Goal: Task Accomplishment & Management: Use online tool/utility

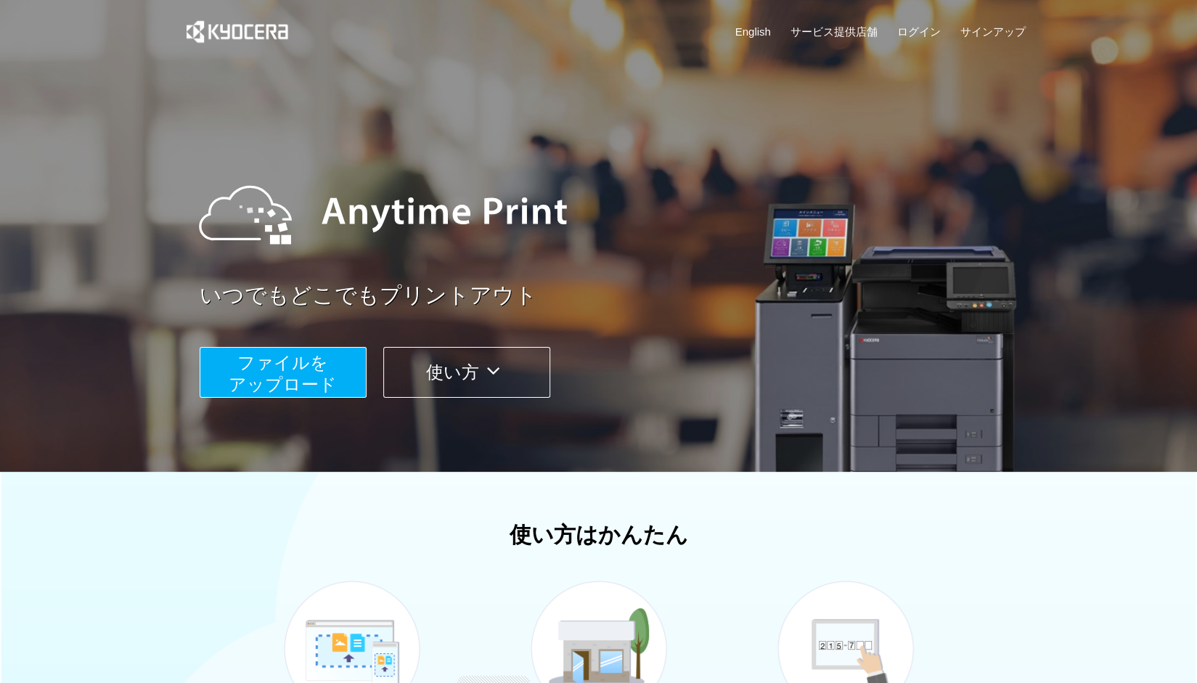
click at [340, 359] on button "ファイルを ​​アップロード" at bounding box center [283, 372] width 167 height 51
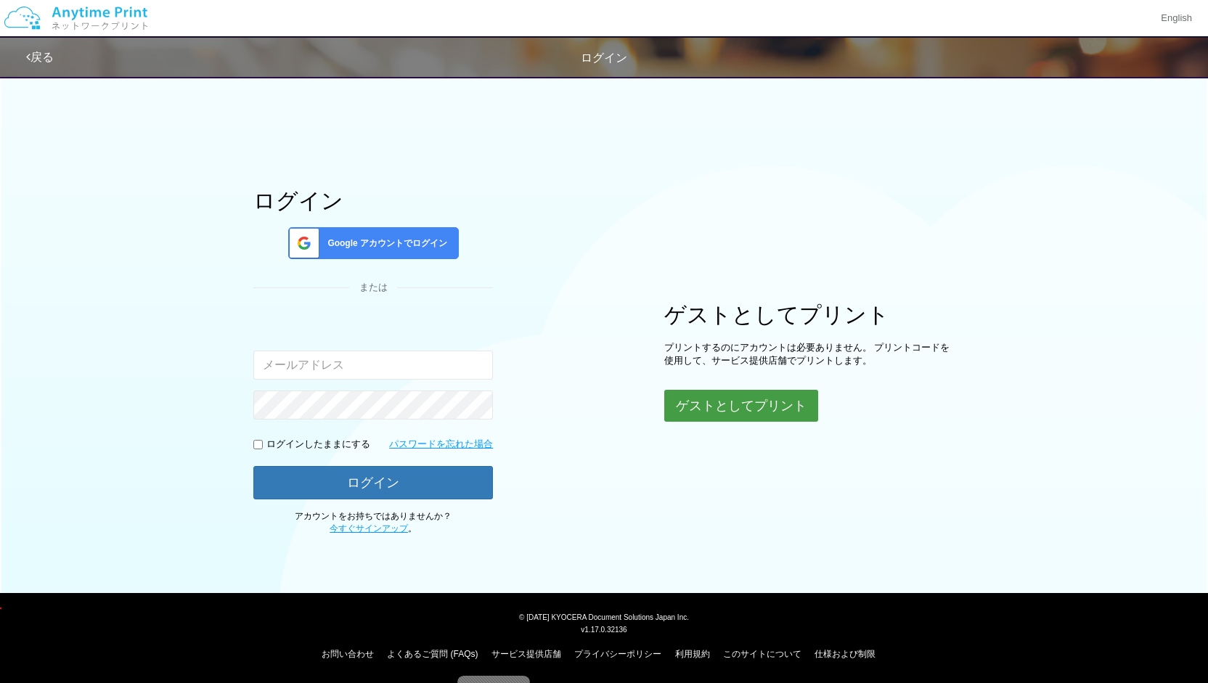
click at [696, 405] on button "ゲストとしてプリント" at bounding box center [741, 406] width 154 height 32
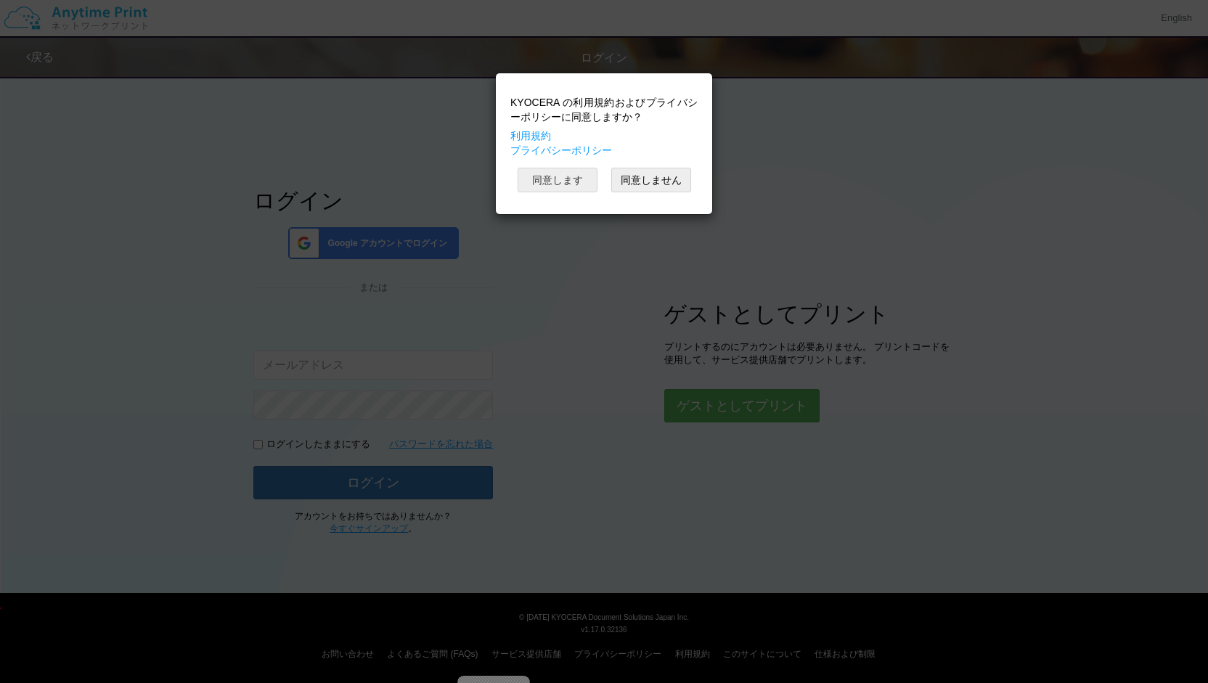
click at [581, 179] on button "同意します" at bounding box center [558, 180] width 80 height 25
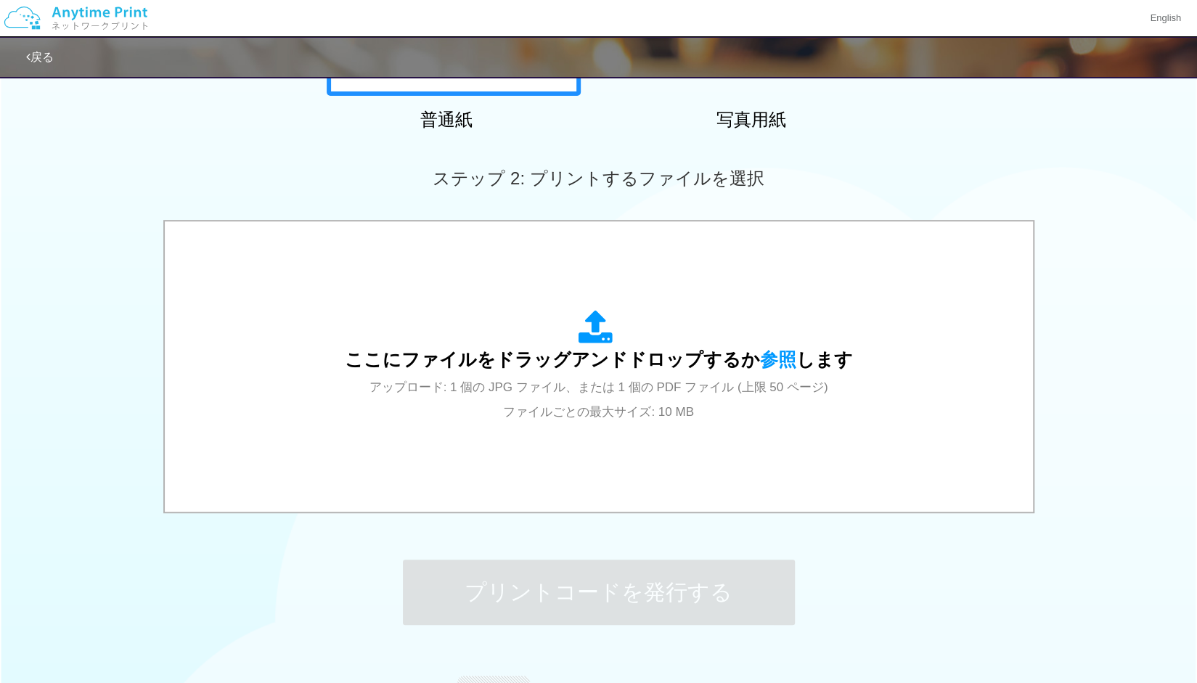
scroll to position [333, 0]
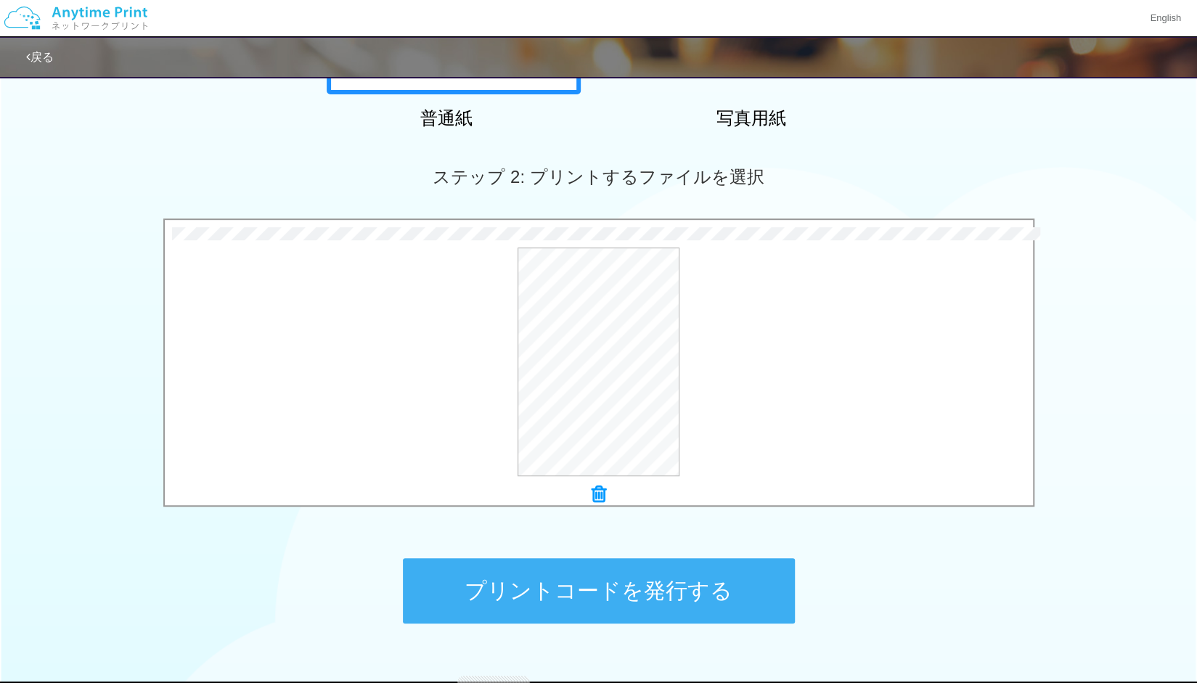
click at [550, 587] on button "プリントコードを発行する" at bounding box center [599, 590] width 392 height 65
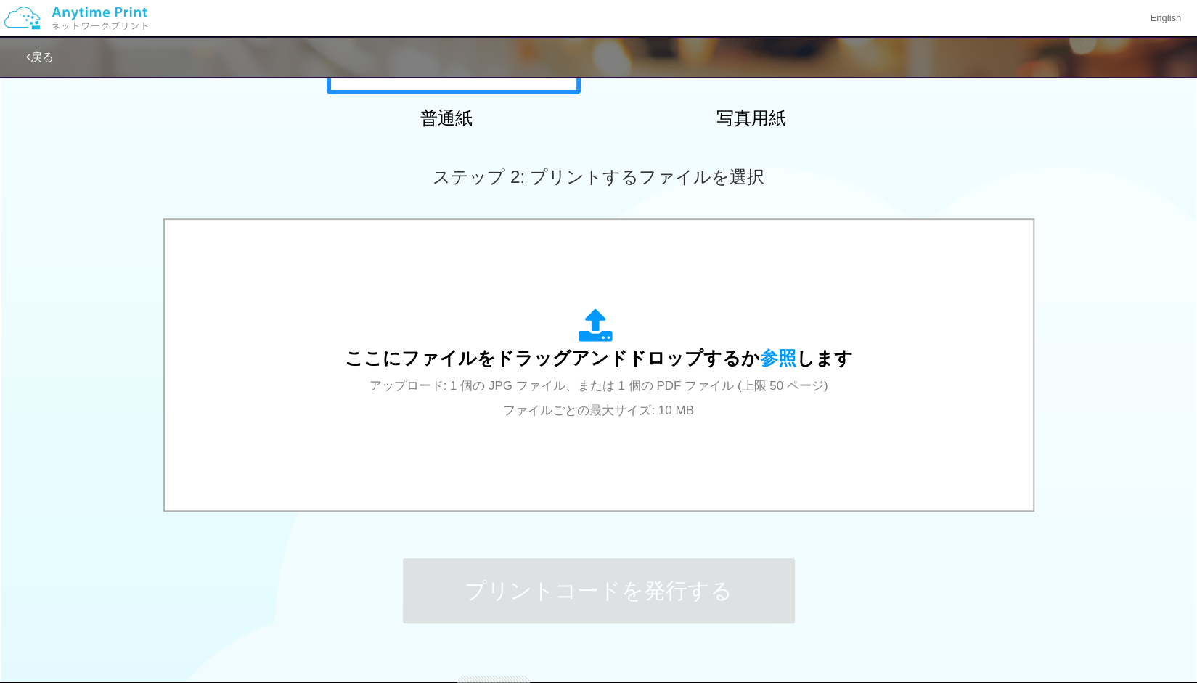
scroll to position [0, 0]
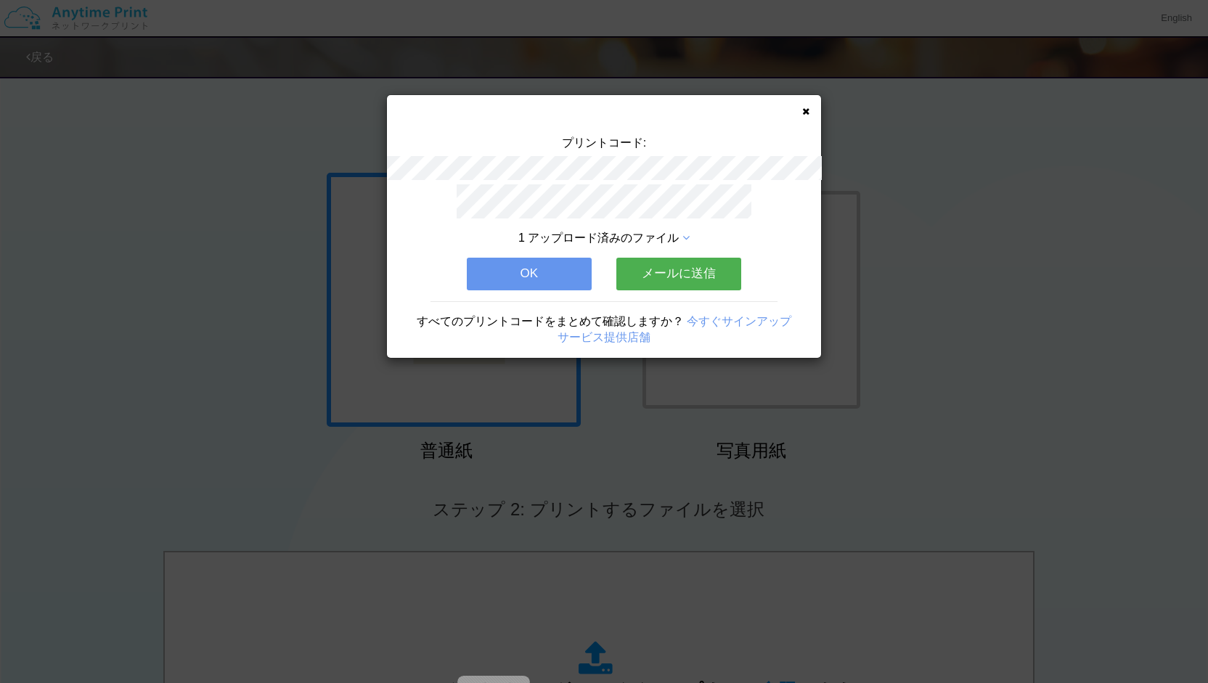
click at [547, 264] on button "OK" at bounding box center [529, 274] width 125 height 32
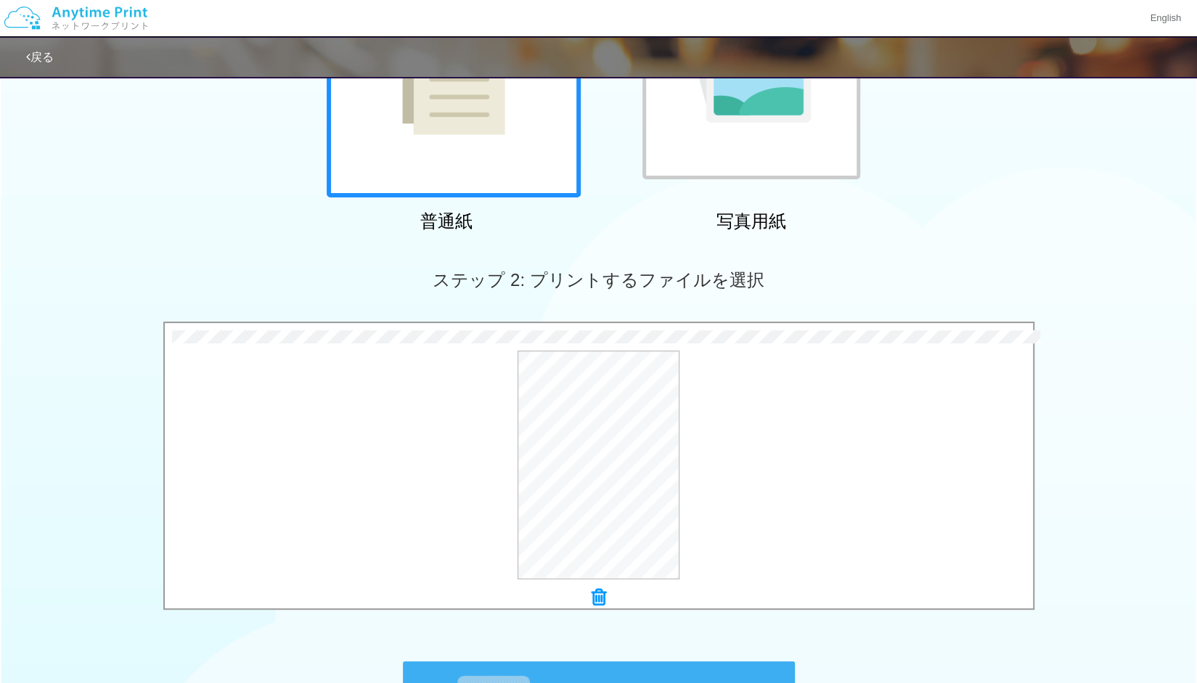
scroll to position [420, 0]
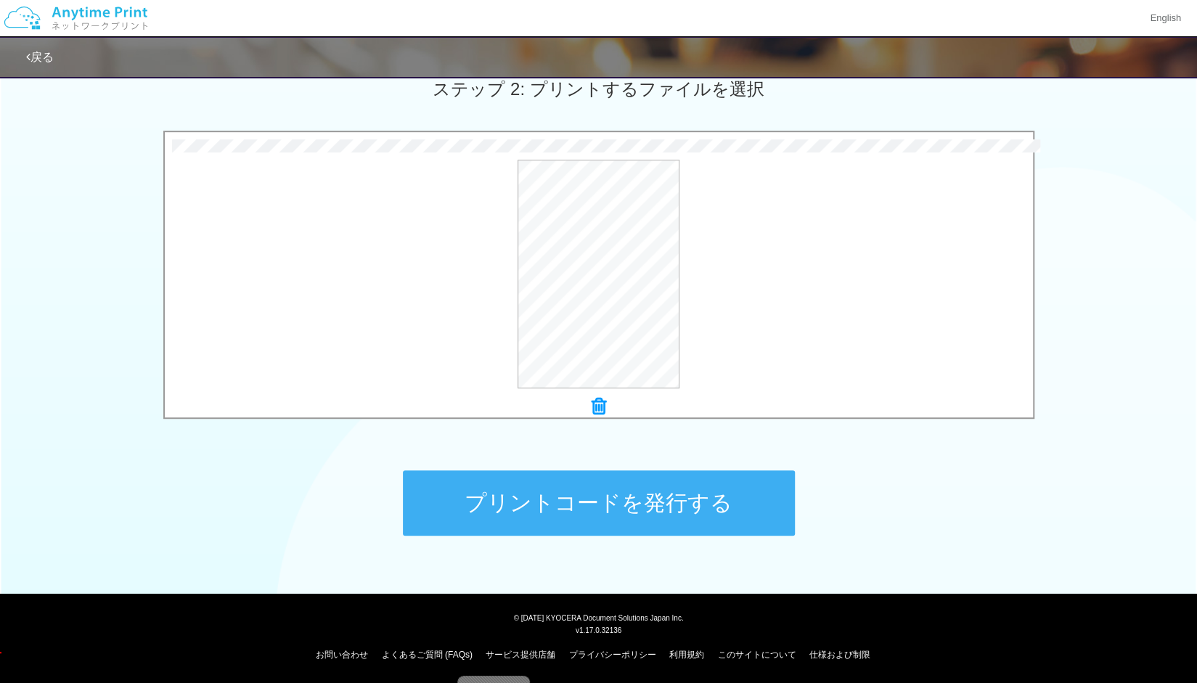
click at [540, 510] on button "プリントコードを発行する" at bounding box center [599, 503] width 392 height 65
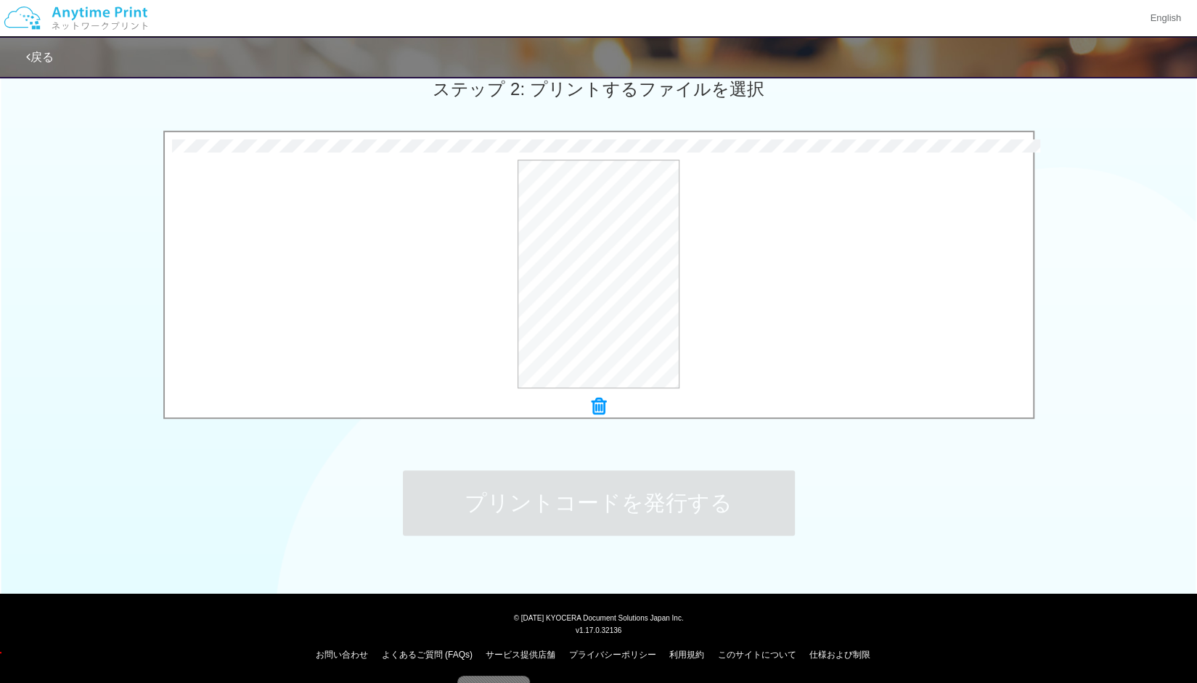
scroll to position [0, 0]
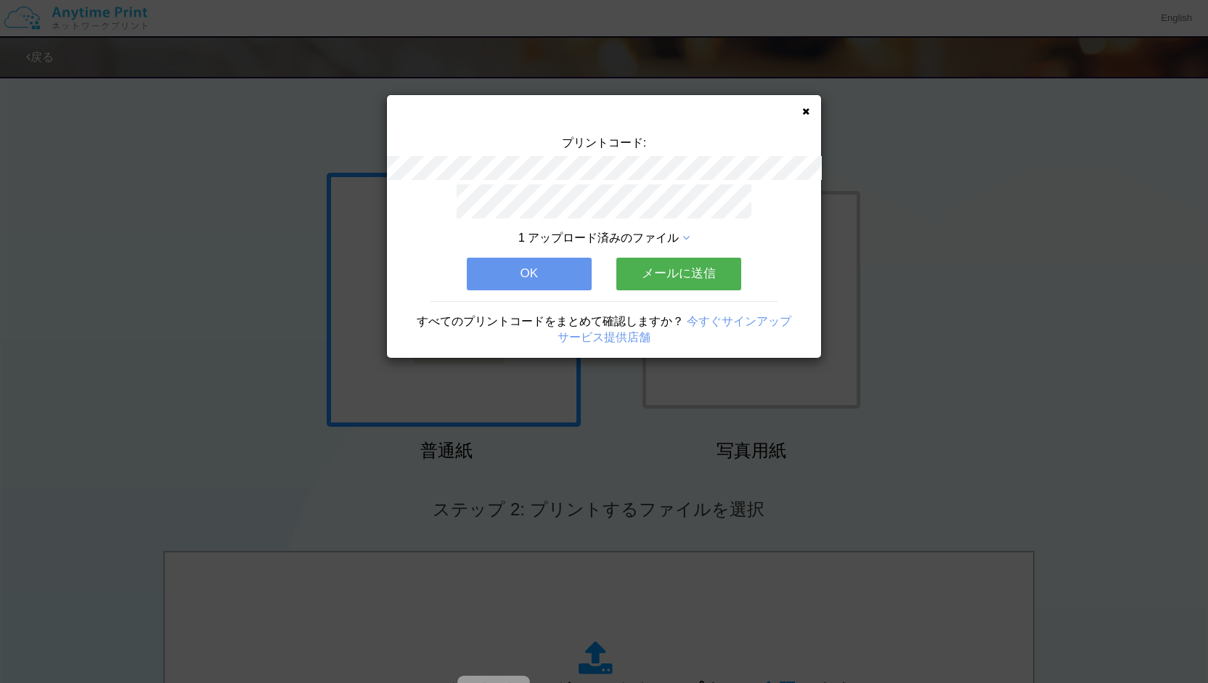
click at [571, 271] on button "OK" at bounding box center [529, 274] width 125 height 32
